Goal: Task Accomplishment & Management: Complete application form

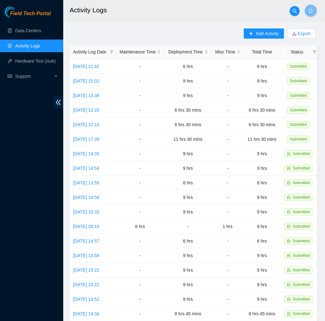
click at [44, 9] on div "Field Tech Portal" at bounding box center [31, 11] width 63 height 11
click at [44, 15] on span "Field Tech Portal" at bounding box center [30, 14] width 40 height 6
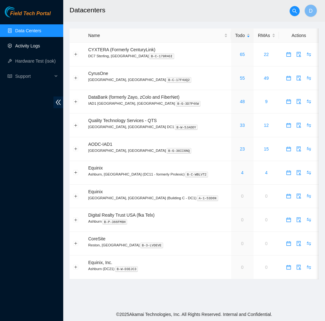
click at [39, 48] on link "Activity Logs" at bounding box center [27, 45] width 25 height 5
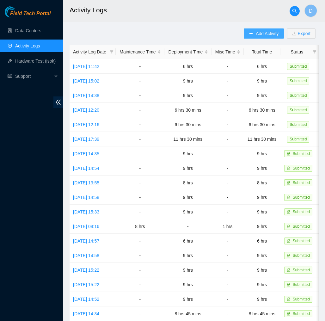
click at [265, 30] on span "Add Activity" at bounding box center [267, 33] width 23 height 7
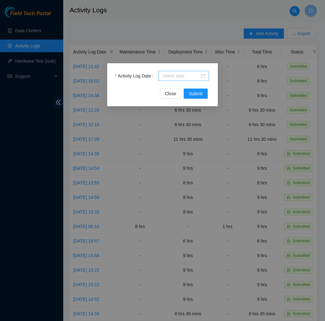
click at [196, 75] on input "Activity Log Date" at bounding box center [180, 75] width 37 height 7
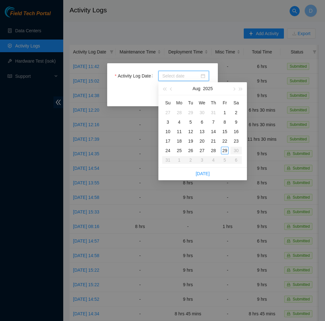
type input "2025-08-23"
type input "2025-08-29"
click at [223, 150] on div "29" at bounding box center [225, 151] width 8 height 8
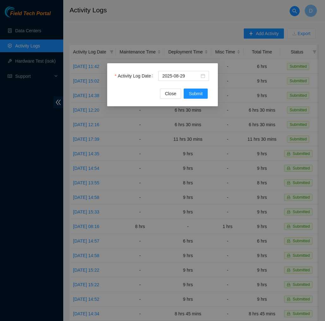
click at [201, 99] on div "Activity Log Date 2025-08-29 Close Submit" at bounding box center [162, 84] width 111 height 43
click at [202, 94] on span "Submit" at bounding box center [196, 93] width 14 height 7
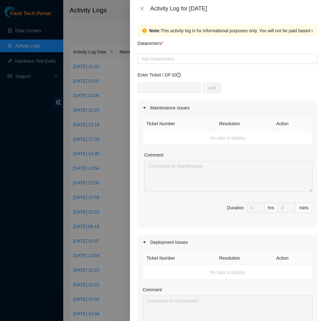
click at [192, 65] on form "Datacenters * Add Datacenters Enter Ticket / DP ID Add Maintenance Issues Ticke…" at bounding box center [228, 275] width 180 height 476
click at [197, 59] on div at bounding box center [227, 59] width 177 height 8
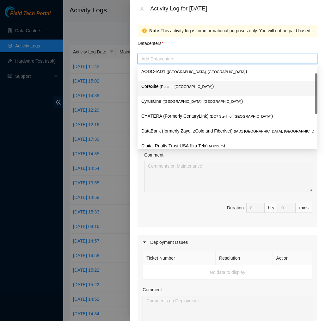
scroll to position [68, 0]
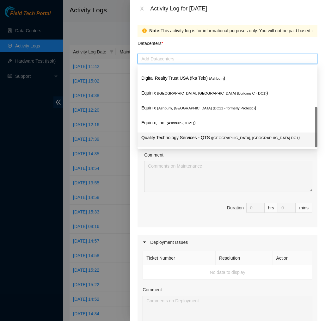
click at [174, 136] on p "Quality Technology Services - QTS ( Ashburn, VA DC1 )" at bounding box center [227, 137] width 172 height 7
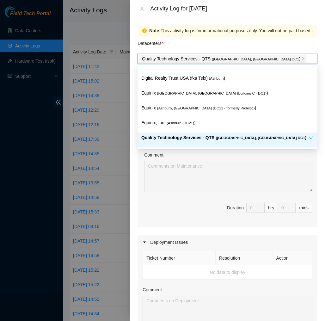
click at [201, 157] on div "Comment" at bounding box center [228, 156] width 168 height 9
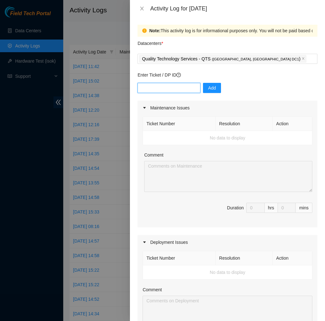
click at [191, 91] on input "text" at bounding box center [169, 88] width 63 height 10
type input "DP83145"
click at [216, 88] on span "Add" at bounding box center [212, 87] width 8 height 7
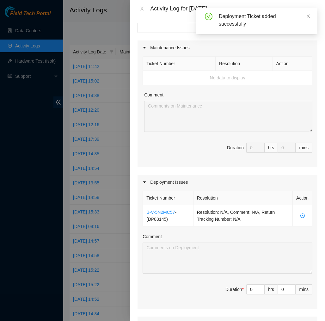
scroll to position [65, 0]
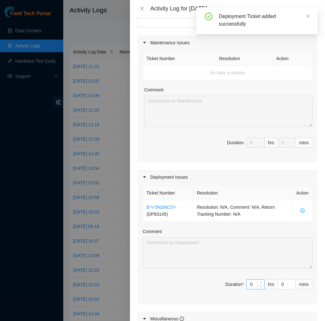
type input "1"
click at [261, 282] on icon "up" at bounding box center [261, 283] width 2 height 2
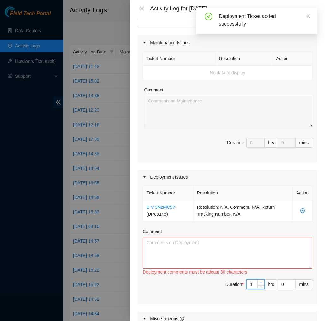
type input "2"
click at [261, 282] on icon "up" at bounding box center [261, 283] width 2 height 2
type input "3"
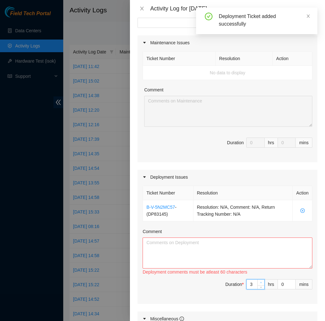
click at [261, 282] on icon "up" at bounding box center [261, 283] width 2 height 2
type input "4"
click at [261, 282] on icon "up" at bounding box center [261, 283] width 2 height 2
type input "5"
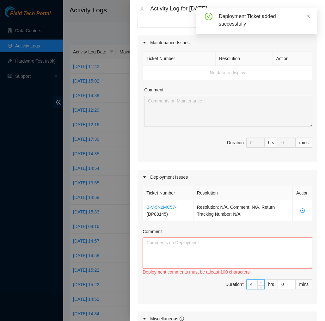
type input "5"
click at [261, 282] on icon "up" at bounding box center [261, 283] width 2 height 2
type input "6"
click at [261, 282] on icon "up" at bounding box center [261, 283] width 2 height 2
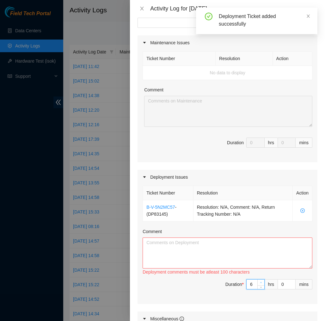
type input "7"
click at [261, 282] on icon "up" at bounding box center [261, 283] width 2 height 2
type input "8"
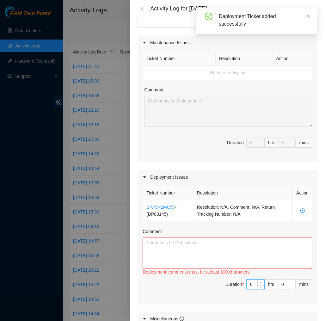
click at [261, 282] on icon "up" at bounding box center [261, 283] width 2 height 2
type input "9"
click at [261, 282] on icon "up" at bounding box center [261, 283] width 2 height 2
click at [273, 262] on textarea "Comment" at bounding box center [228, 253] width 170 height 31
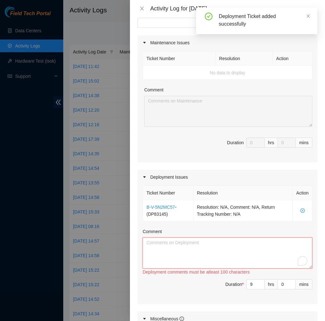
paste textarea "EOD DP83145 Today I began getting all the Console, BMC, and power, DAC, Eth's l…"
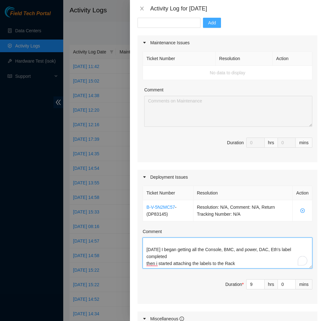
scroll to position [7, 0]
click at [159, 251] on textarea "EOD DP83145 Today I began getting all the Console, BMC, and power, DAC, Eth's l…" at bounding box center [228, 253] width 170 height 31
click at [247, 267] on textarea "EOD DP83145 Today, I began getting all the Console, BMC, and power, DAC, Eth's …" at bounding box center [228, 253] width 170 height 31
click at [202, 264] on textarea "EOD DP83145 Today, I began getting all the Console, BMC, and power, DAC, Eth's …" at bounding box center [228, 253] width 170 height 31
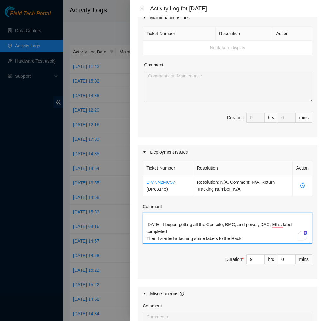
scroll to position [90, 0]
click at [245, 224] on textarea "EOD DP83145 Today, I began getting all the Console, BMC, and power, DAC, and Et…" at bounding box center [228, 227] width 170 height 31
click at [271, 233] on textarea "EOD DP83145 Today, I began getting all the Console, BMC, power, DAC, and Eth's …" at bounding box center [228, 227] width 170 height 31
click at [270, 235] on textarea "EOD DP83145 Today, I began getting all the Console, BMC, power, DAC, and Eth's …" at bounding box center [228, 227] width 170 height 31
click at [252, 239] on textarea "EOD DP83145 Today, I began getting all the Console, BMC, power, DAC, and Eth's …" at bounding box center [228, 227] width 170 height 31
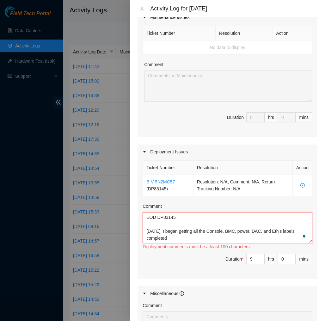
scroll to position [0, 0]
type textarea "EOD DP83145"
paste textarea "EOD DP83145 Today I found the P-touch machine and label reels and began getting…"
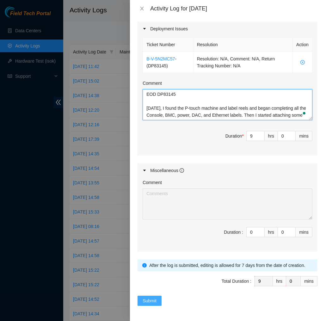
type textarea "EOD DP83145 Today, I found the P-touch machine and label reels and began comple…"
click at [148, 299] on span "Submit" at bounding box center [150, 300] width 14 height 7
